Goal: Information Seeking & Learning: Learn about a topic

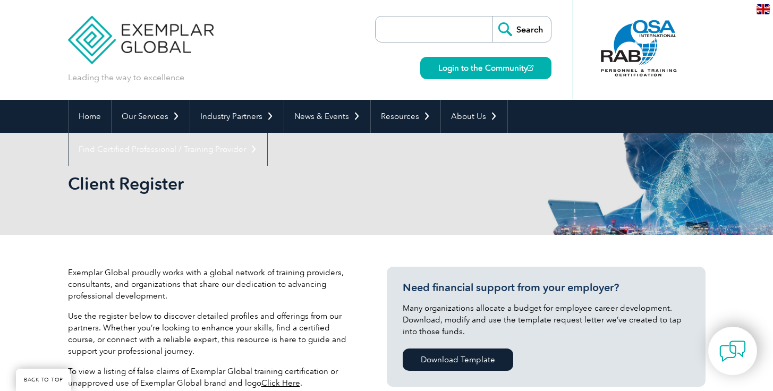
select select "Australia"
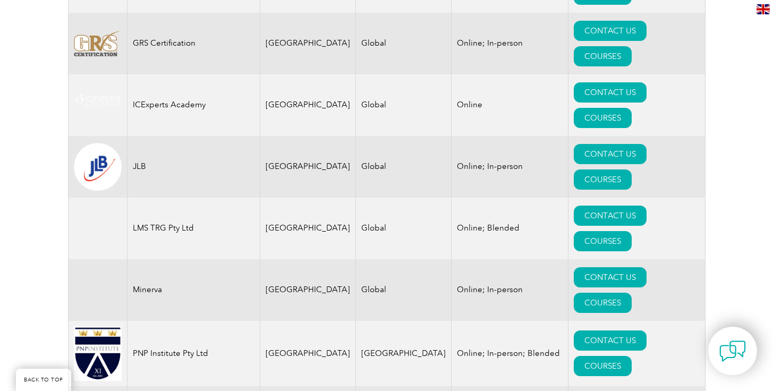
scroll to position [791, 0]
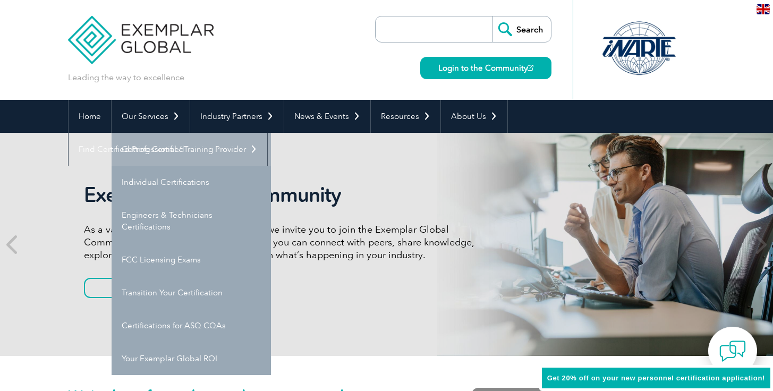
click at [169, 155] on link "Getting Certified" at bounding box center [191, 149] width 159 height 33
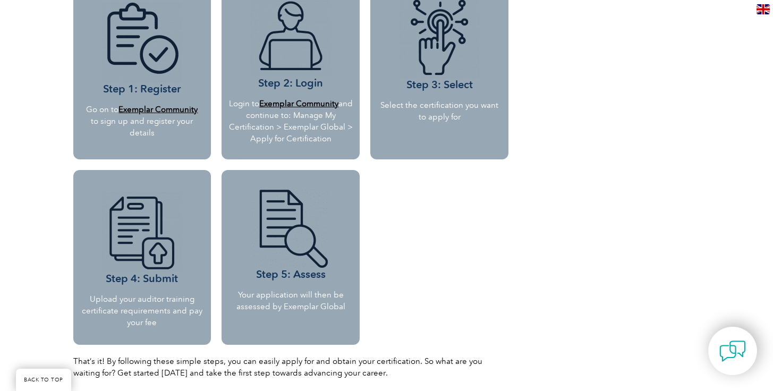
scroll to position [1048, 0]
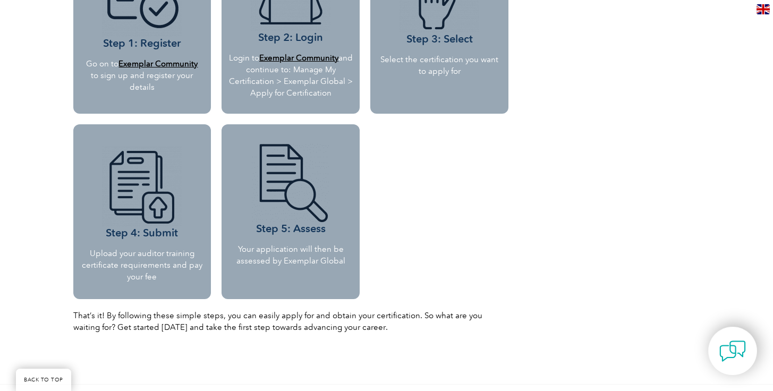
click at [152, 277] on p "Upload your auditor training certificate requirements and pay your fee" at bounding box center [142, 265] width 122 height 35
click at [145, 220] on img at bounding box center [142, 187] width 80 height 80
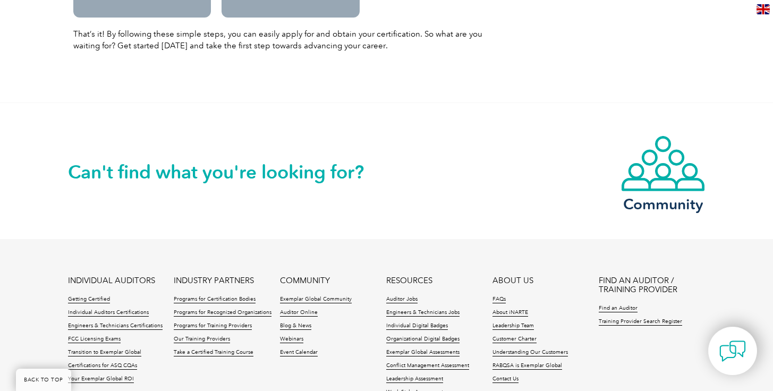
scroll to position [1331, 0]
click at [498, 295] on link "FAQs" at bounding box center [499, 298] width 13 height 7
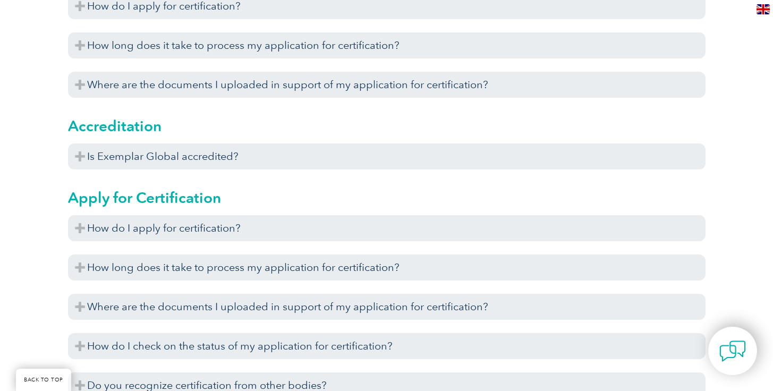
scroll to position [451, 0]
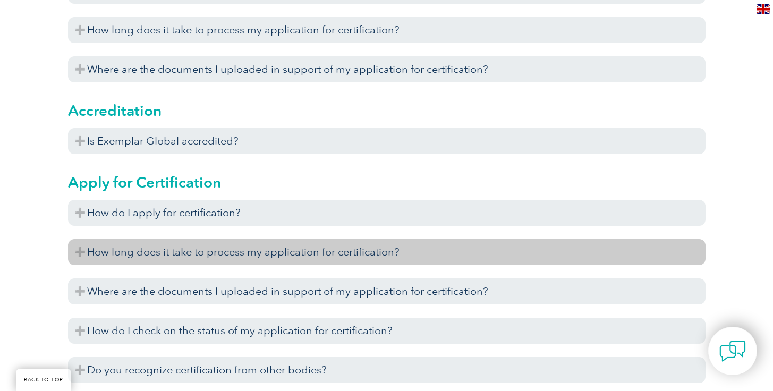
click at [494, 258] on h3 "How long does it take to process my application for certification?" at bounding box center [387, 252] width 638 height 26
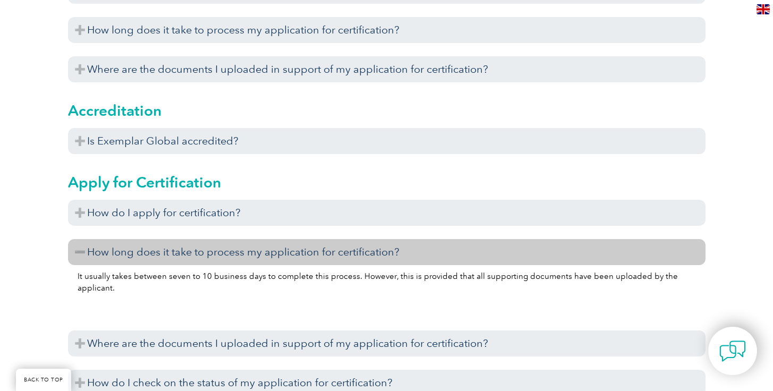
click at [482, 256] on h3 "How long does it take to process my application for certification?" at bounding box center [387, 252] width 638 height 26
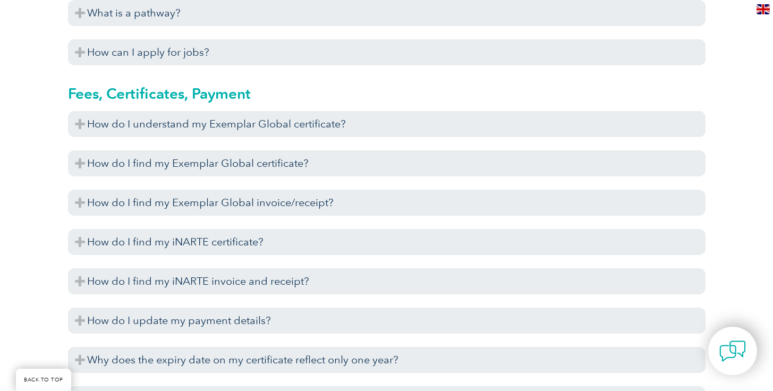
scroll to position [2446, 0]
click at [348, 139] on div "To understand your Exemplar Global Certificate, please click here to view the e…" at bounding box center [387, 140] width 638 height 5
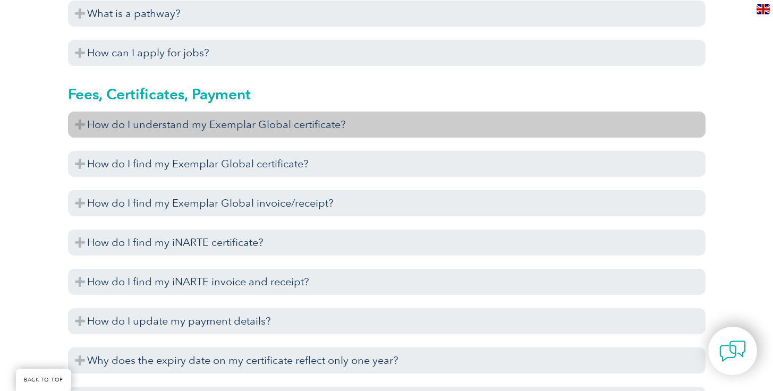
click at [347, 129] on h3 "How do I understand my Exemplar Global certificate?" at bounding box center [387, 125] width 638 height 26
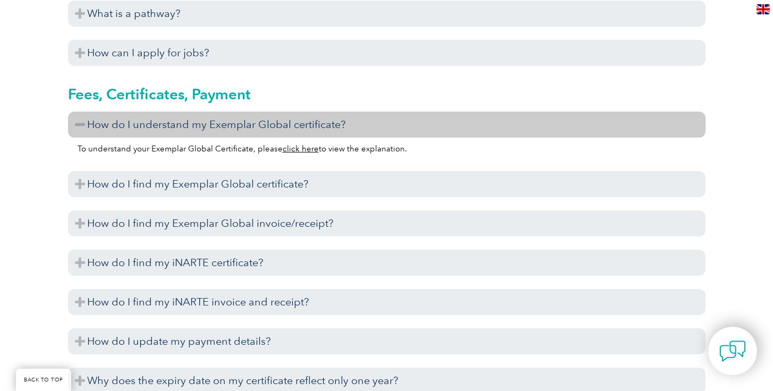
click at [347, 129] on h3 "How do I understand my Exemplar Global certificate?" at bounding box center [387, 125] width 638 height 26
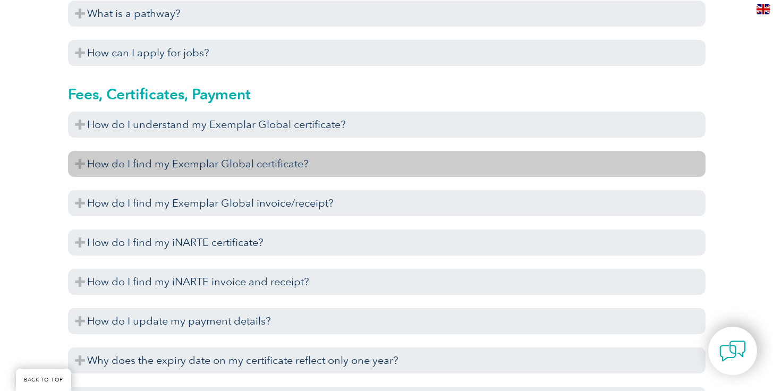
click at [334, 154] on h3 "How do I find my Exemplar Global certificate?" at bounding box center [387, 164] width 638 height 26
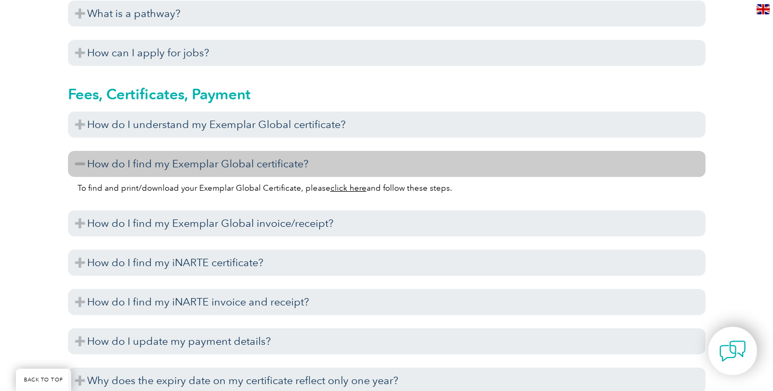
click at [334, 154] on h3 "How do I find my Exemplar Global certificate?" at bounding box center [387, 164] width 638 height 26
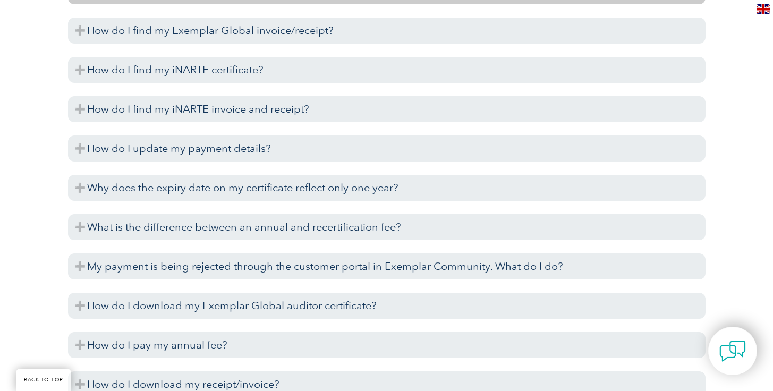
scroll to position [2637, 0]
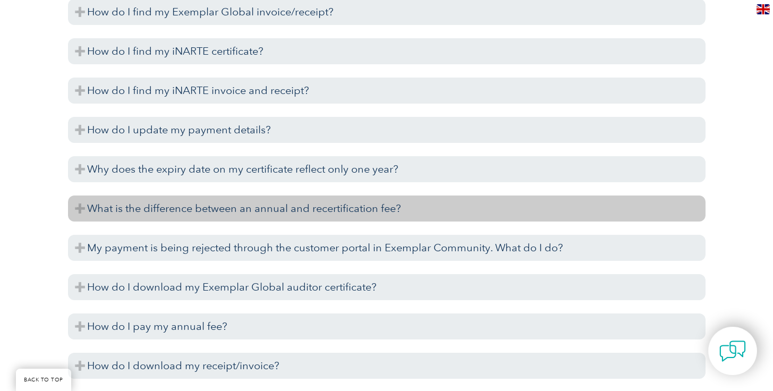
click at [314, 209] on h3 "What is the difference between an annual and recertification fee?" at bounding box center [387, 209] width 638 height 26
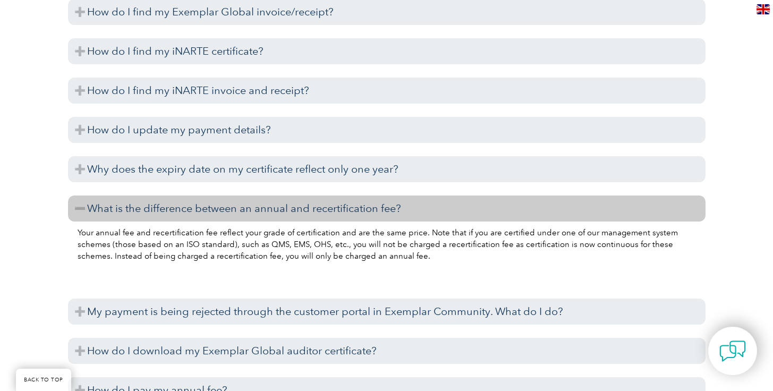
click at [314, 209] on h3 "What is the difference between an annual and recertification fee?" at bounding box center [387, 209] width 638 height 26
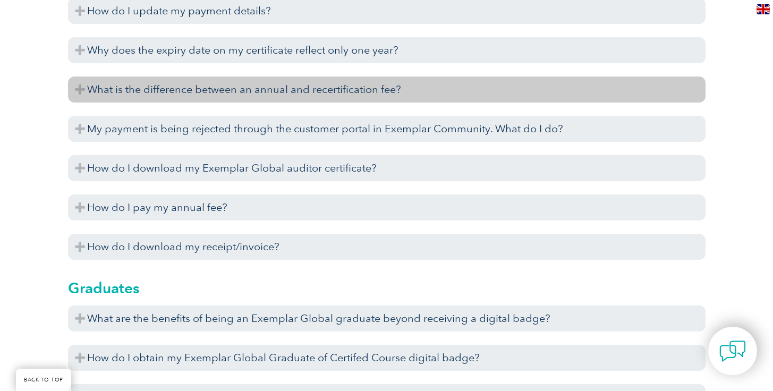
scroll to position [2757, 0]
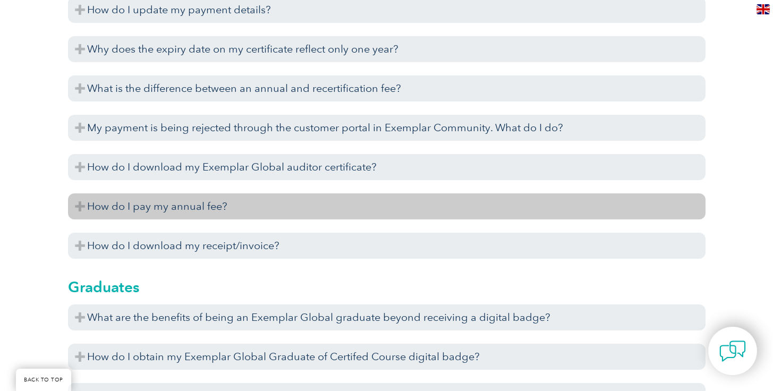
click at [299, 209] on h3 "How do I pay my annual fee?" at bounding box center [387, 206] width 638 height 26
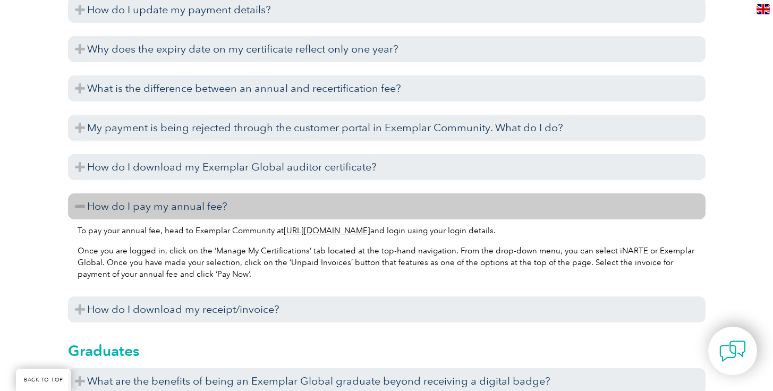
click at [299, 209] on h3 "How do I pay my annual fee?" at bounding box center [387, 206] width 638 height 26
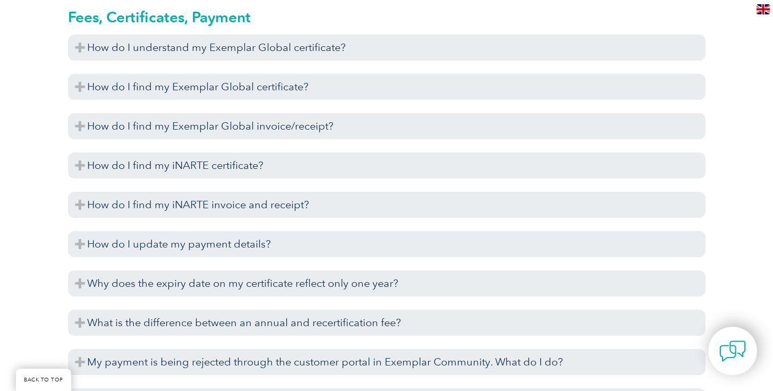
scroll to position [2523, 0]
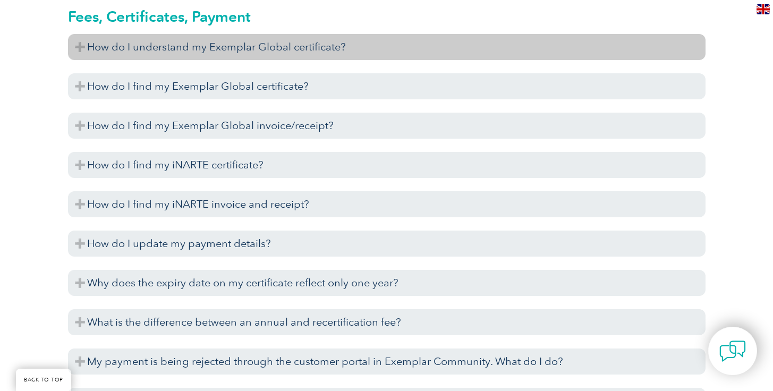
click at [385, 49] on h3 "How do I understand my Exemplar Global certificate?" at bounding box center [387, 47] width 638 height 26
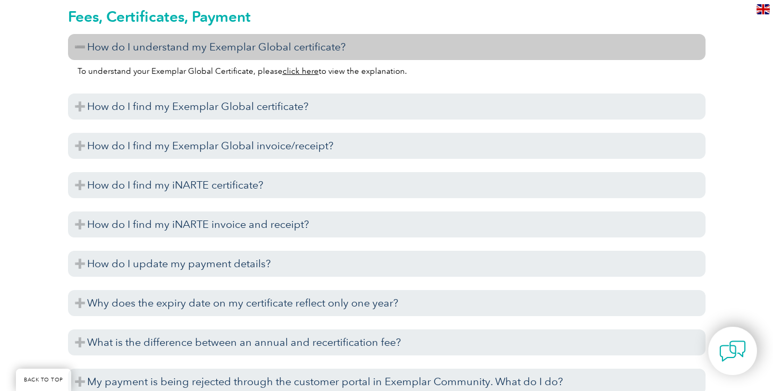
click at [305, 75] on link "click here" at bounding box center [301, 71] width 36 height 10
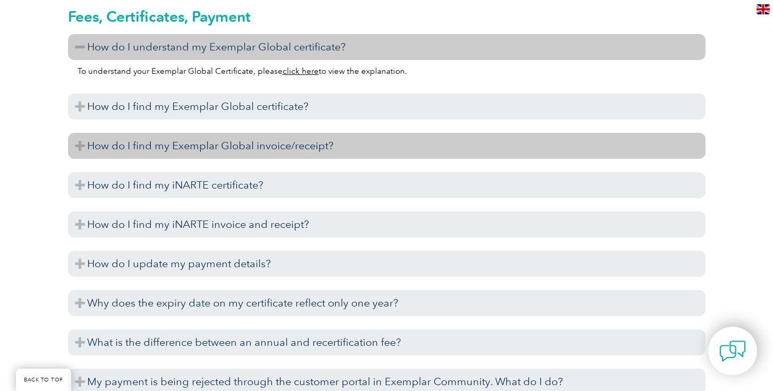
click at [159, 151] on h3 "How do I find my Exemplar Global invoice/receipt?" at bounding box center [387, 146] width 638 height 26
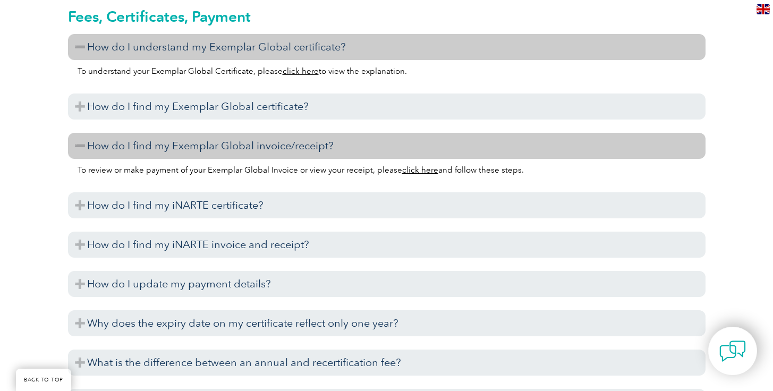
click at [159, 151] on h3 "How do I find my Exemplar Global invoice/receipt?" at bounding box center [387, 146] width 638 height 26
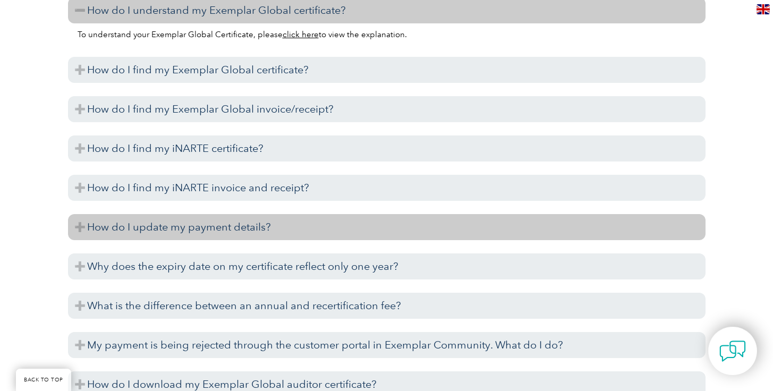
scroll to position [2571, 0]
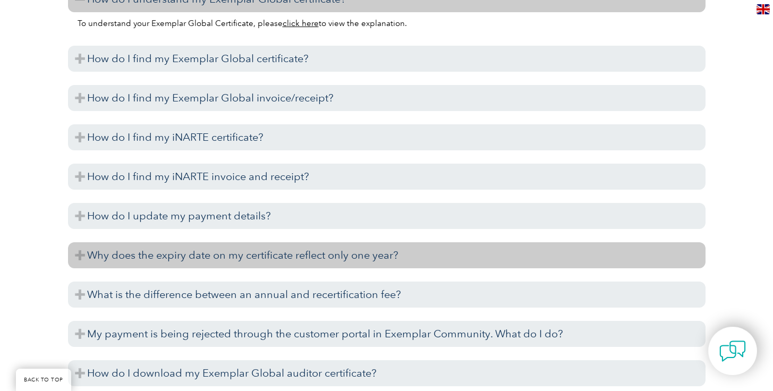
click at [174, 260] on h3 "Why does the expiry date on my certificate reflect only one year?" at bounding box center [387, 255] width 638 height 26
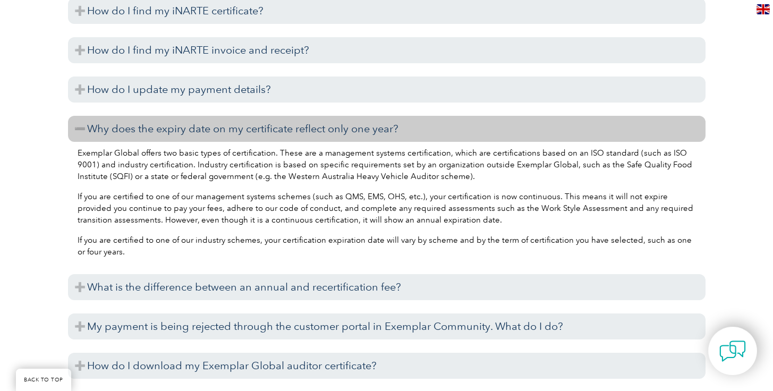
scroll to position [2699, 0]
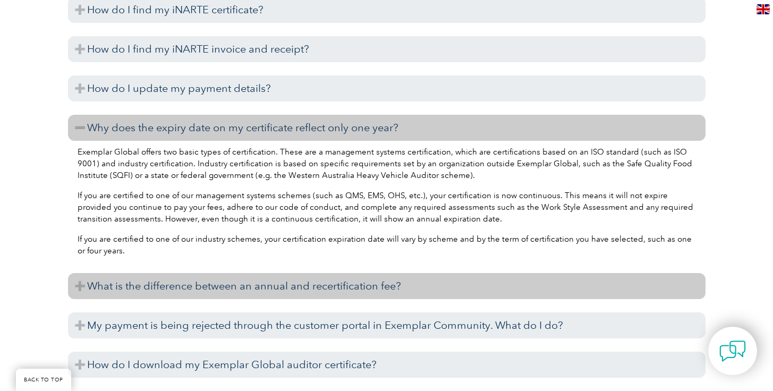
click at [235, 290] on h3 "What is the difference between an annual and recertification fee?" at bounding box center [387, 286] width 638 height 26
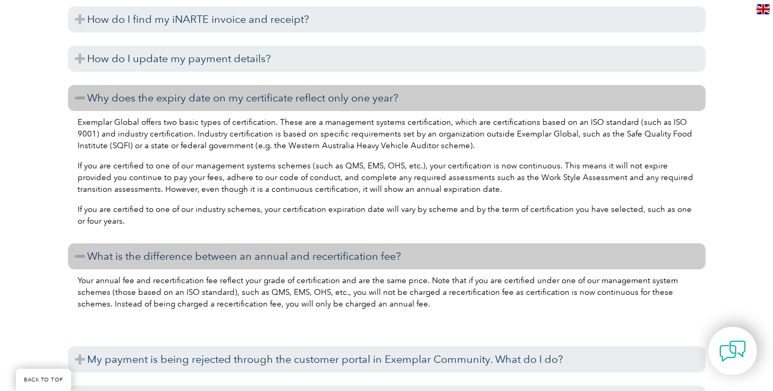
scroll to position [2742, 0]
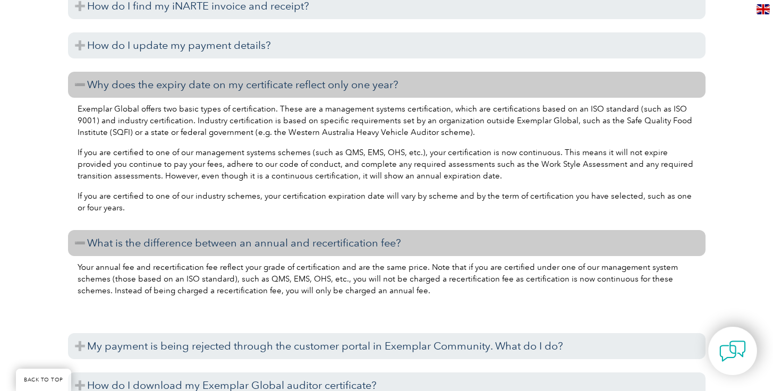
click at [295, 238] on h3 "What is the difference between an annual and recertification fee?" at bounding box center [387, 243] width 638 height 26
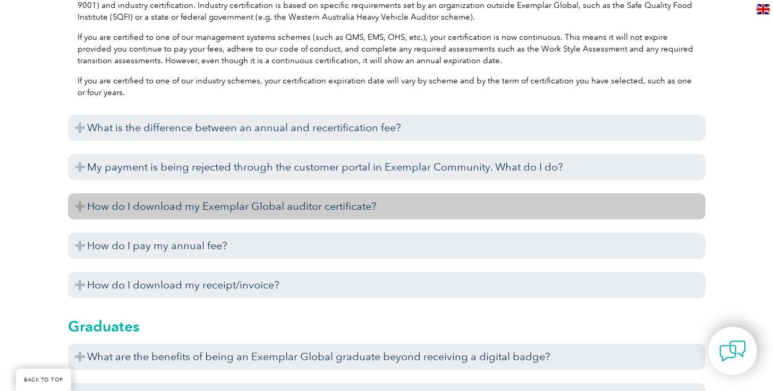
scroll to position [2869, 0]
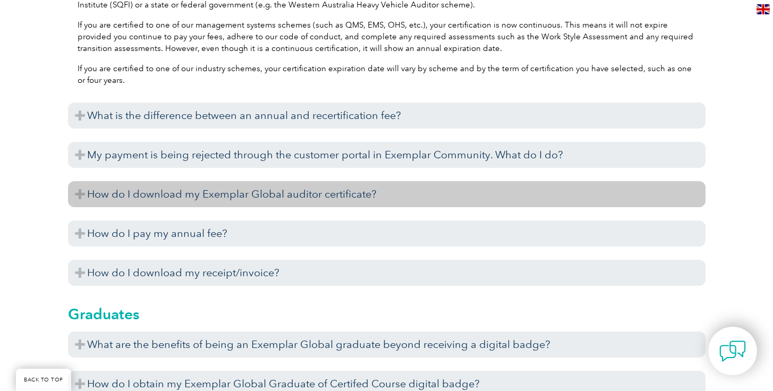
click at [294, 234] on h3 "How do I pay my annual fee?" at bounding box center [387, 234] width 638 height 26
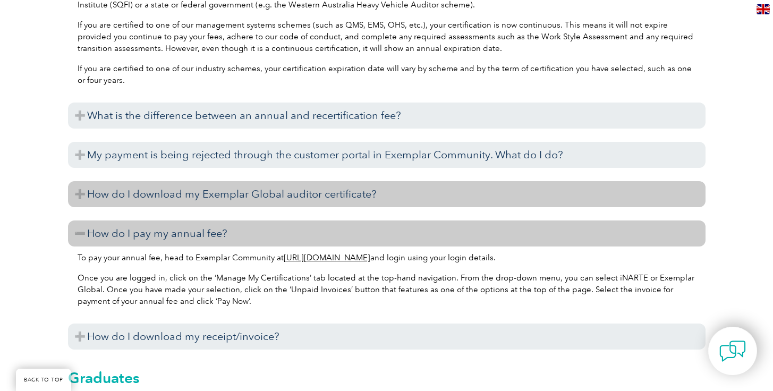
click at [294, 234] on h3 "How do I pay my annual fee?" at bounding box center [387, 234] width 638 height 26
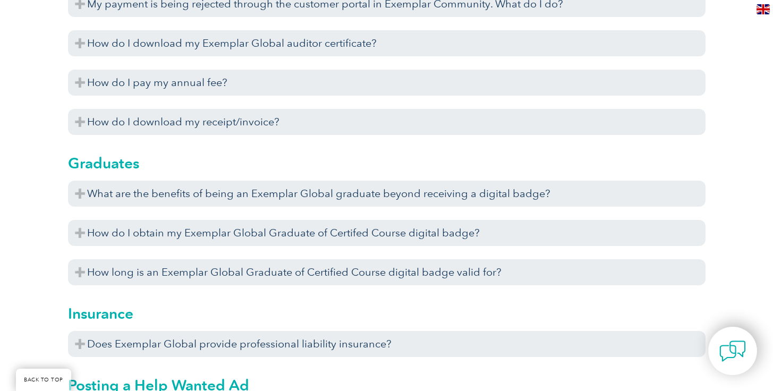
scroll to position [3012, 0]
